Goal: Task Accomplishment & Management: Manage account settings

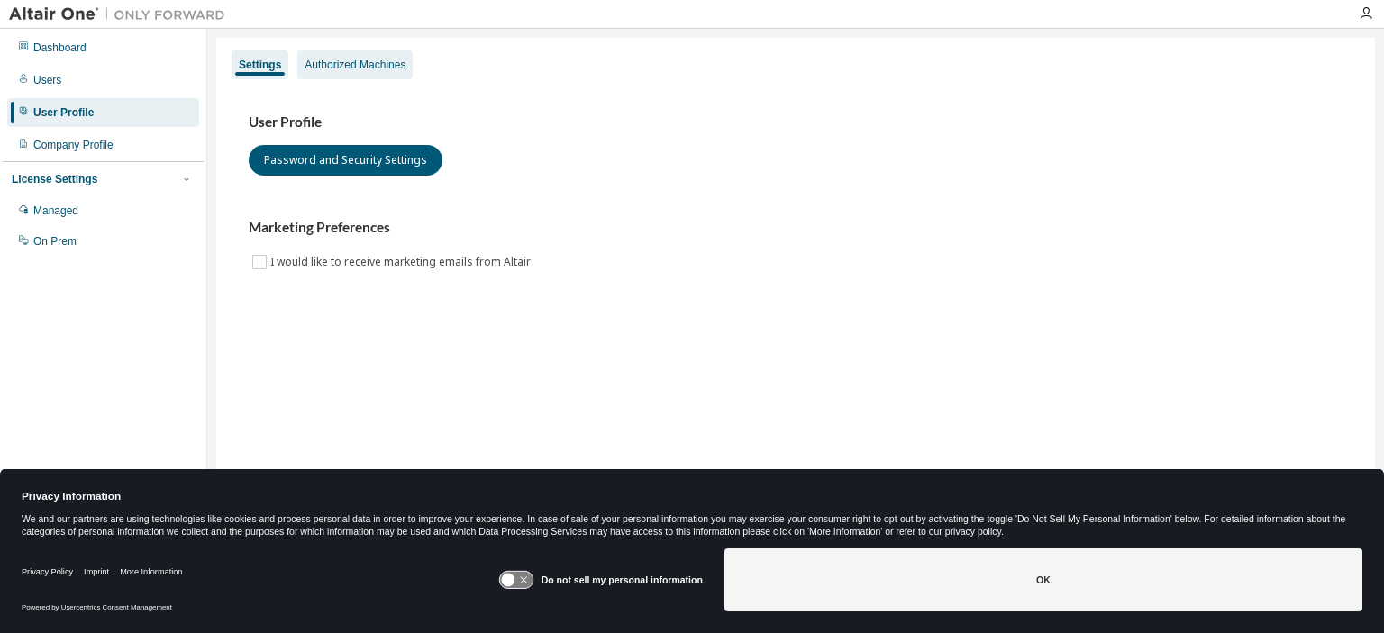
click at [346, 63] on div "Authorized Machines" at bounding box center [355, 65] width 101 height 14
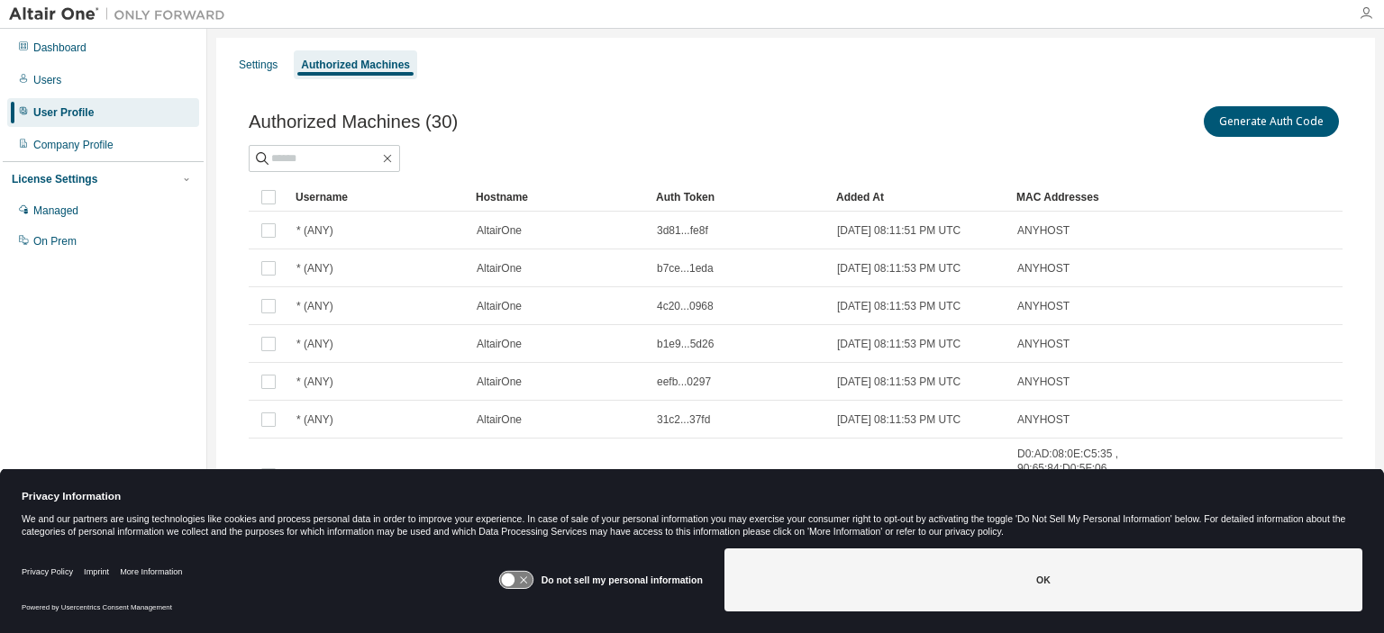
click at [1362, 9] on icon "button" at bounding box center [1366, 13] width 14 height 14
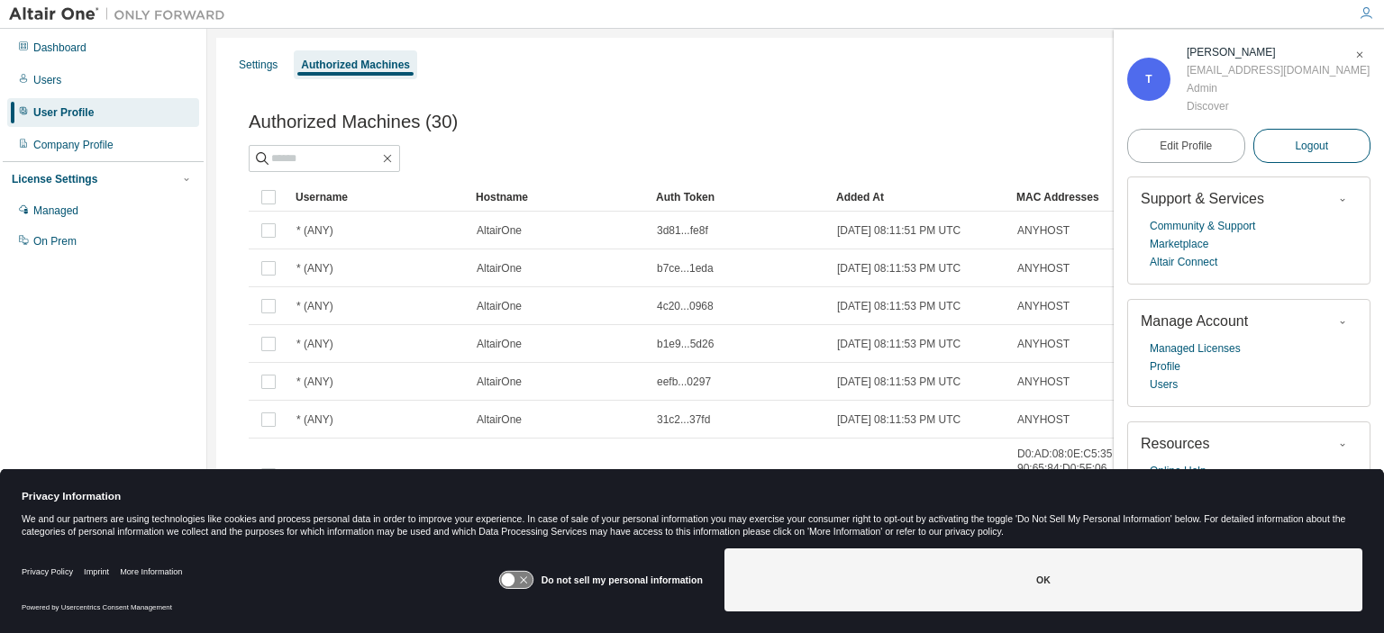
click at [1295, 148] on span "Logout" at bounding box center [1311, 146] width 33 height 18
